Goal: Task Accomplishment & Management: Complete application form

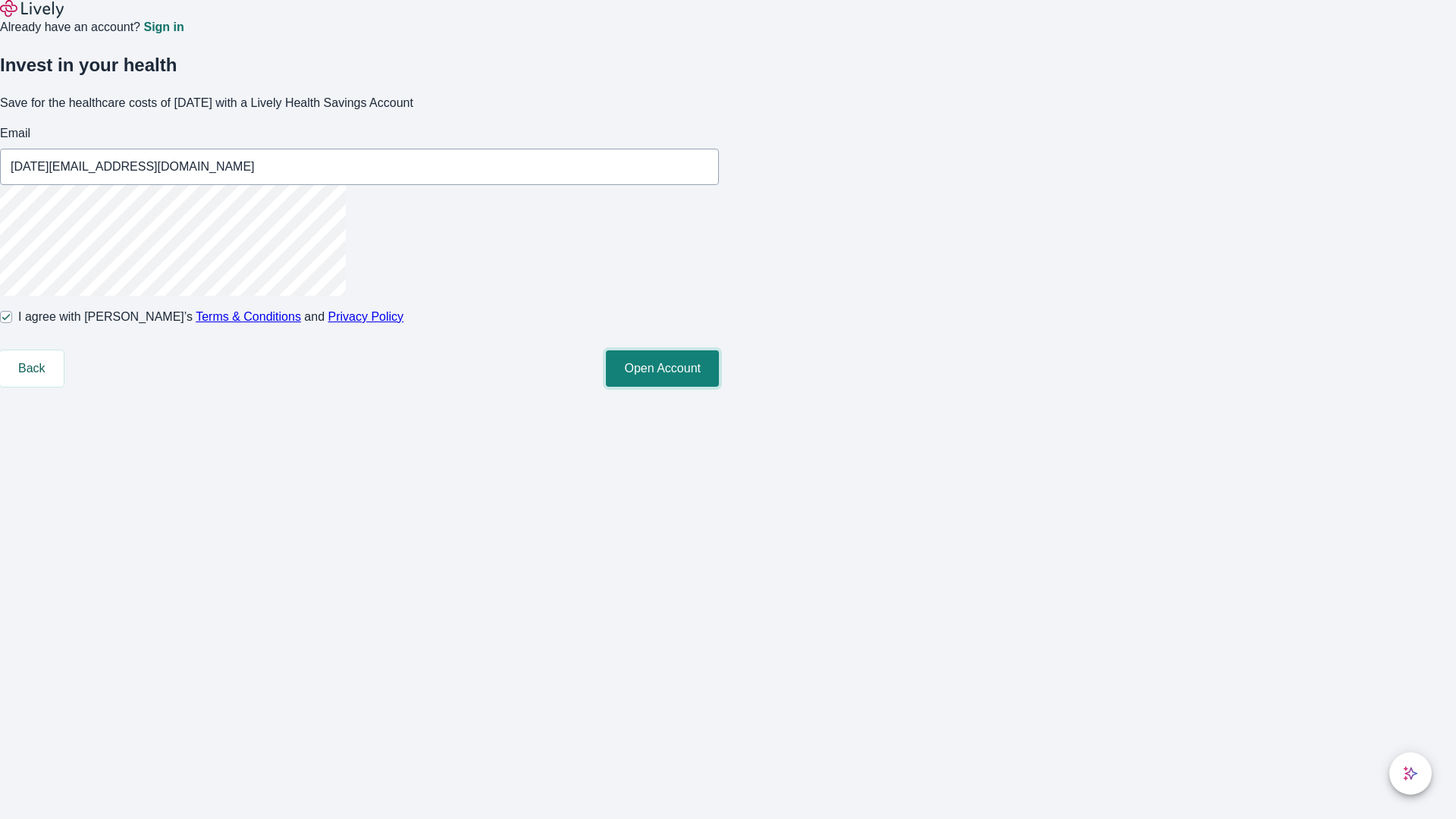
click at [719, 387] on button "Open Account" at bounding box center [662, 368] width 113 height 36
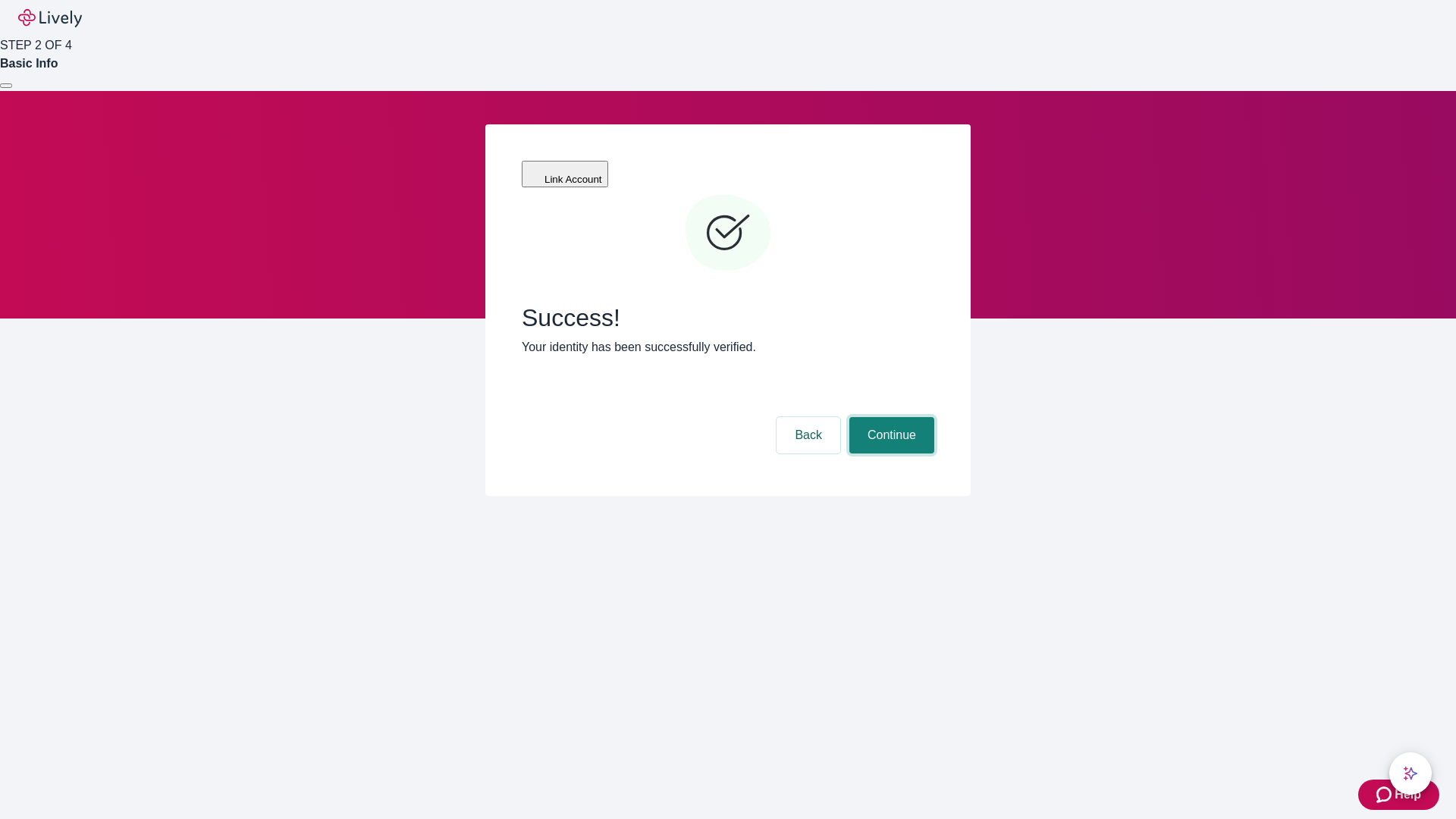
click at [890, 417] on button "Continue" at bounding box center [892, 436] width 85 height 36
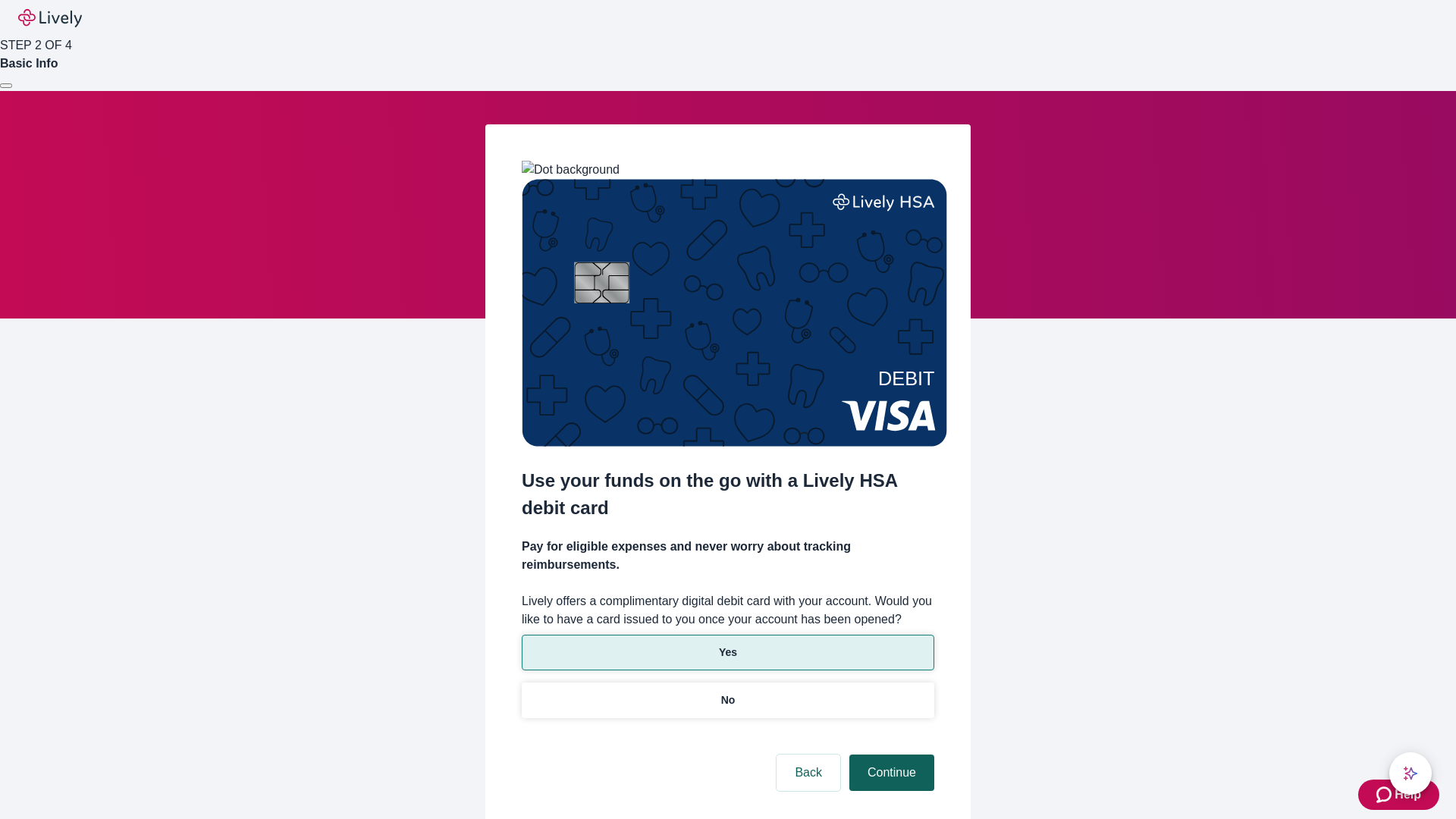
click at [727, 645] on p "Yes" at bounding box center [727, 653] width 18 height 16
click at [890, 755] on button "Continue" at bounding box center [892, 773] width 85 height 36
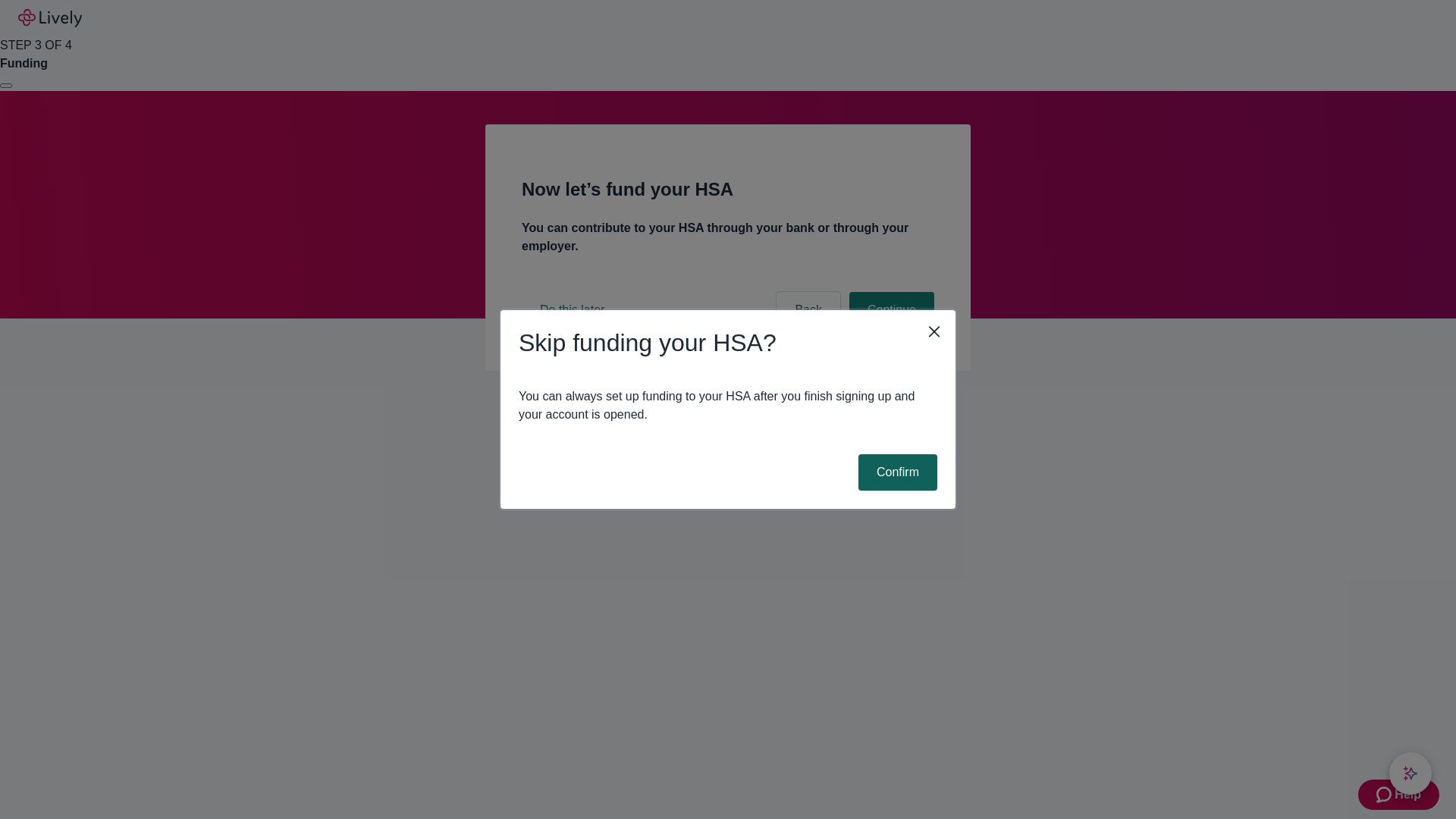
click at [895, 473] on button "Confirm" at bounding box center [898, 473] width 79 height 36
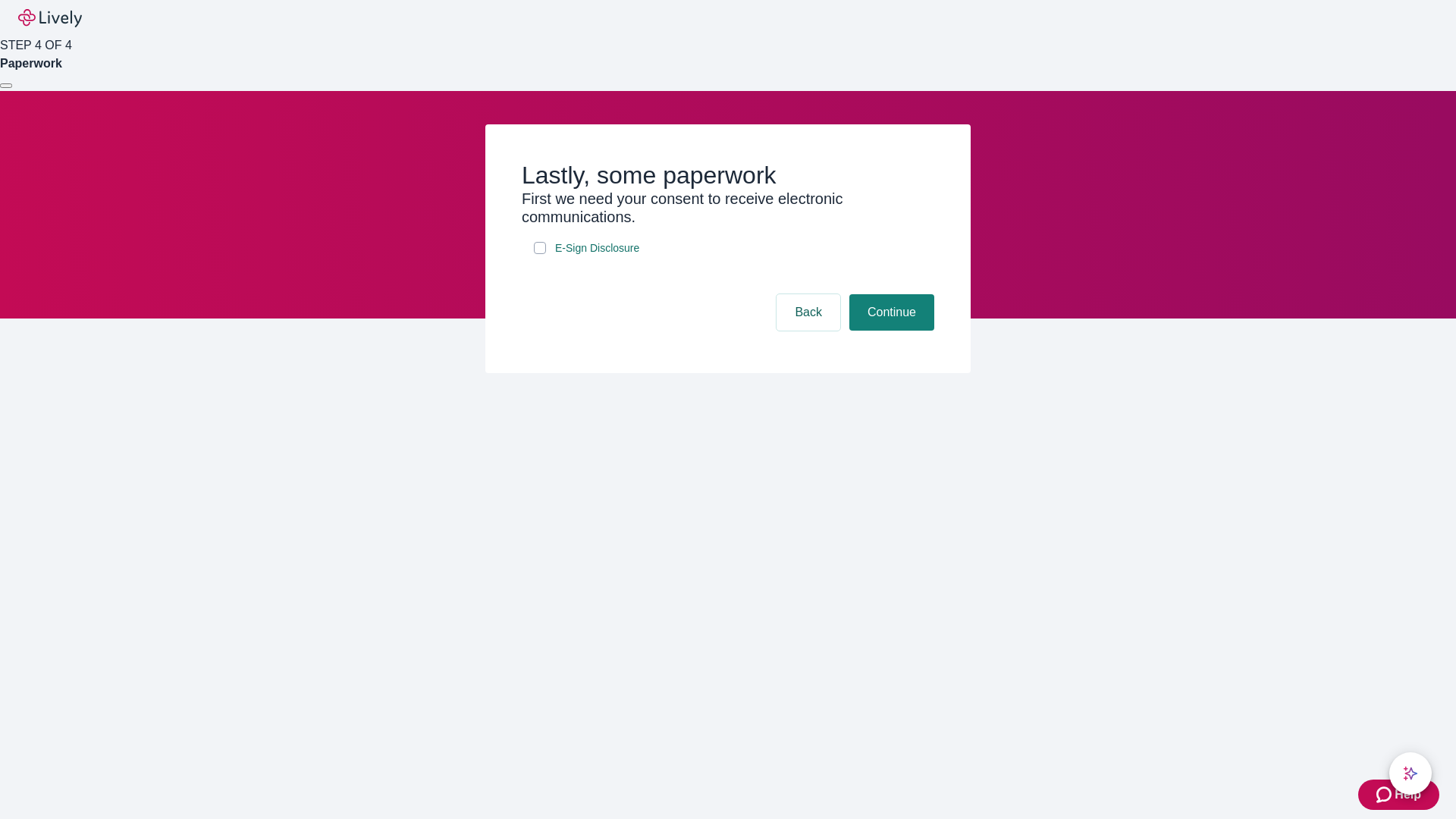
click at [540, 254] on input "E-Sign Disclosure" at bounding box center [539, 248] width 12 height 12
checkbox input "true"
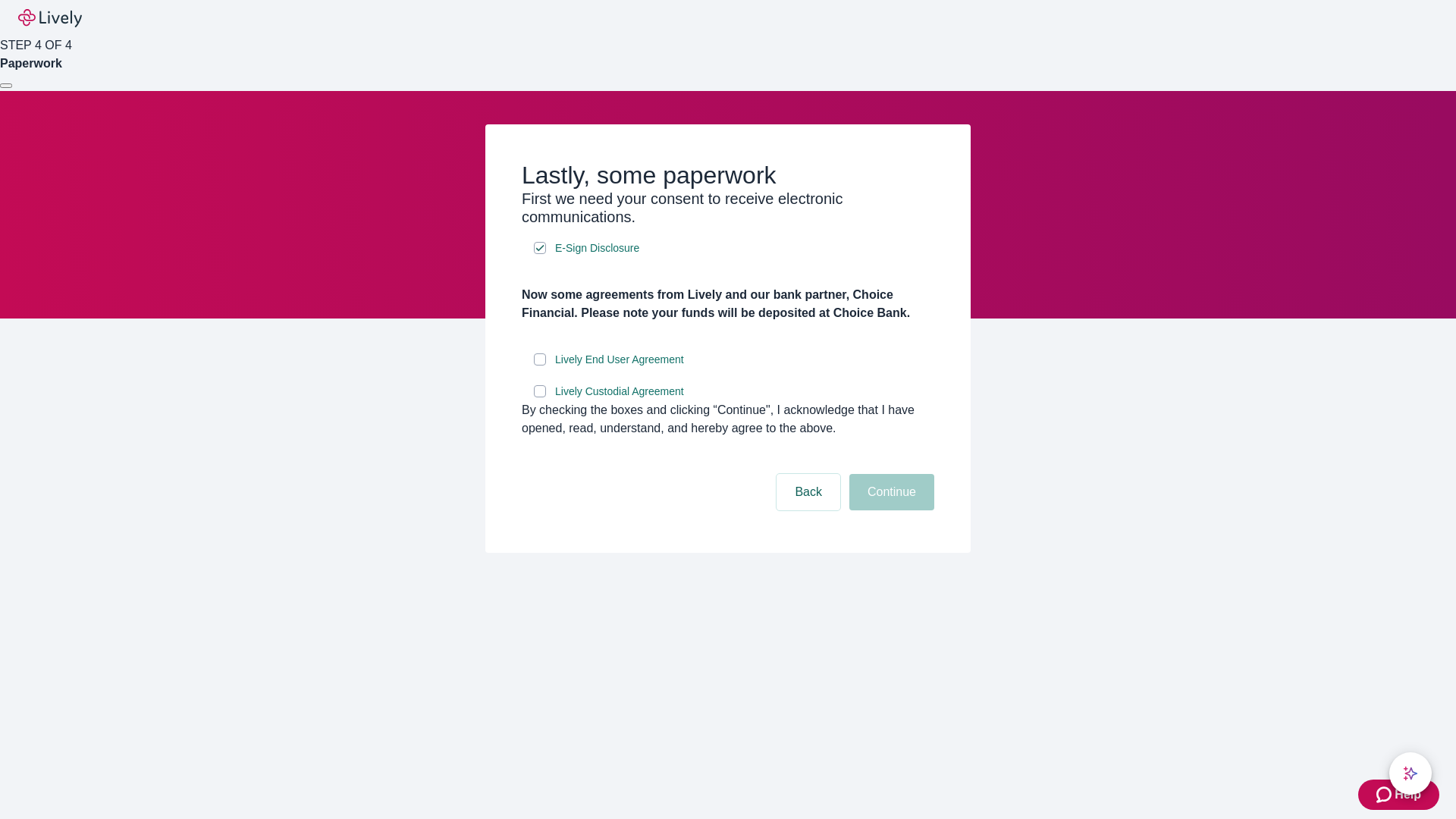
click at [540, 365] on input "Lively End User Agreement" at bounding box center [539, 359] width 12 height 12
checkbox input "true"
click at [540, 398] on input "Lively Custodial Agreement" at bounding box center [539, 391] width 12 height 12
checkbox input "true"
click at [890, 510] on button "Continue" at bounding box center [892, 492] width 85 height 36
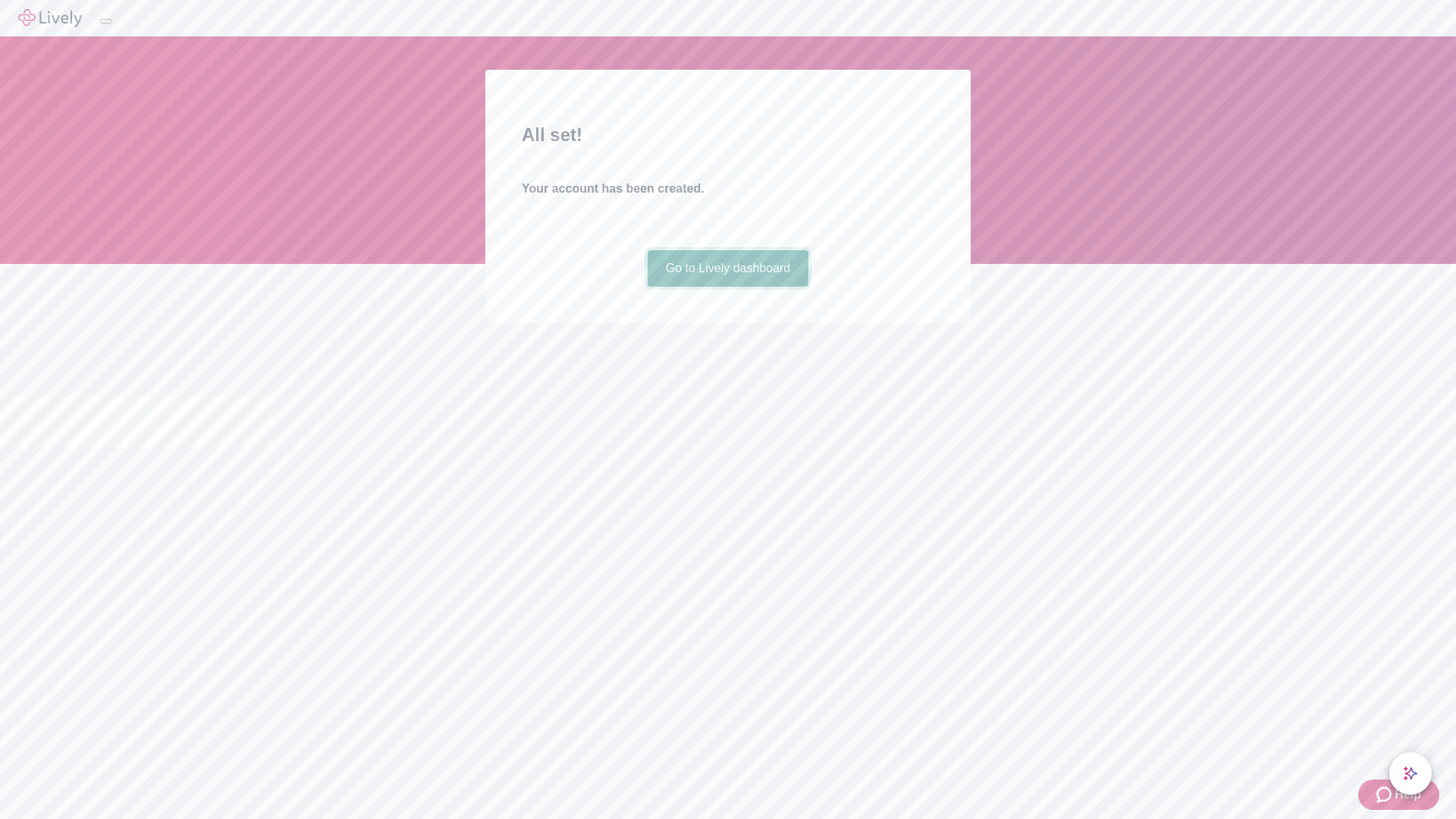
click at [727, 286] on link "Go to Lively dashboard" at bounding box center [728, 268] width 162 height 36
